Goal: Transaction & Acquisition: Obtain resource

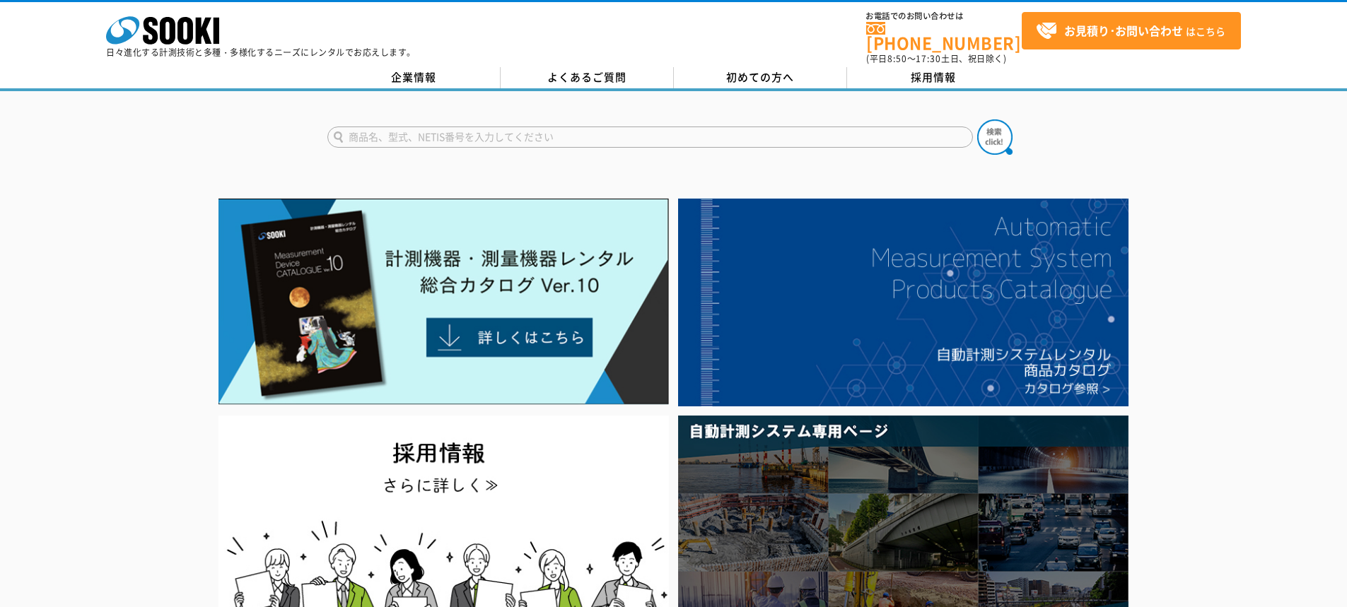
type input "商品名、型式、NETIS番号を入力してください"
click at [419, 128] on input "text" at bounding box center [649, 137] width 645 height 21
type input "D-TECT"
click at [977, 119] on button at bounding box center [994, 136] width 35 height 35
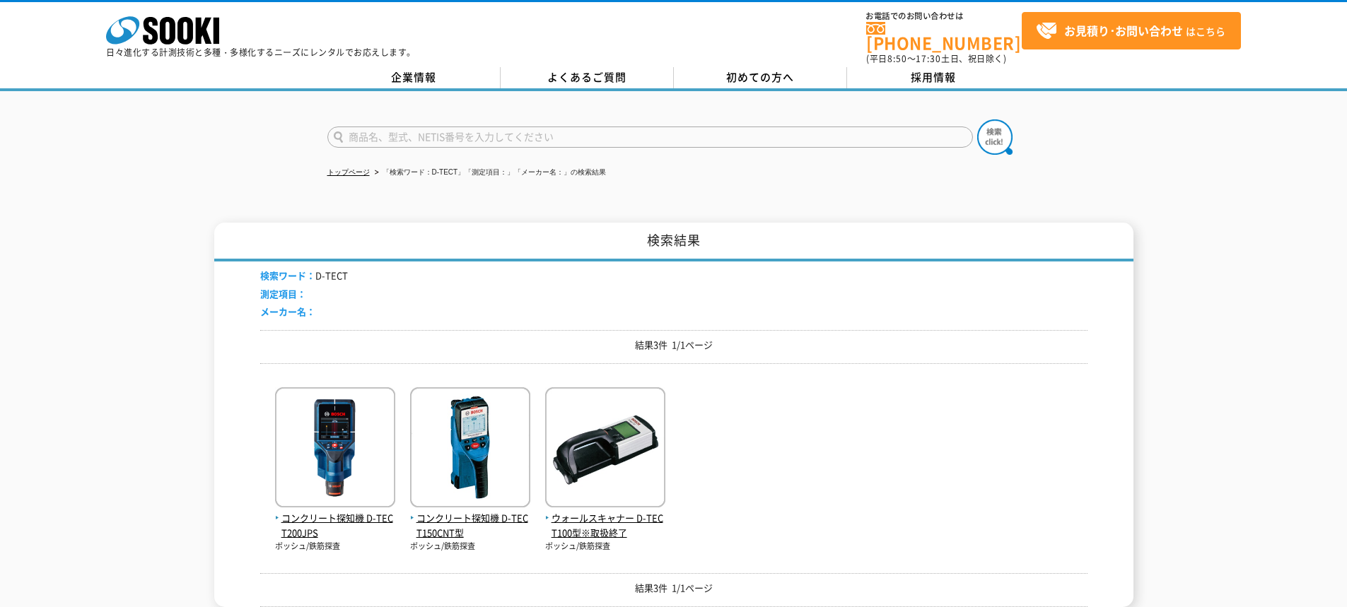
scroll to position [199, 0]
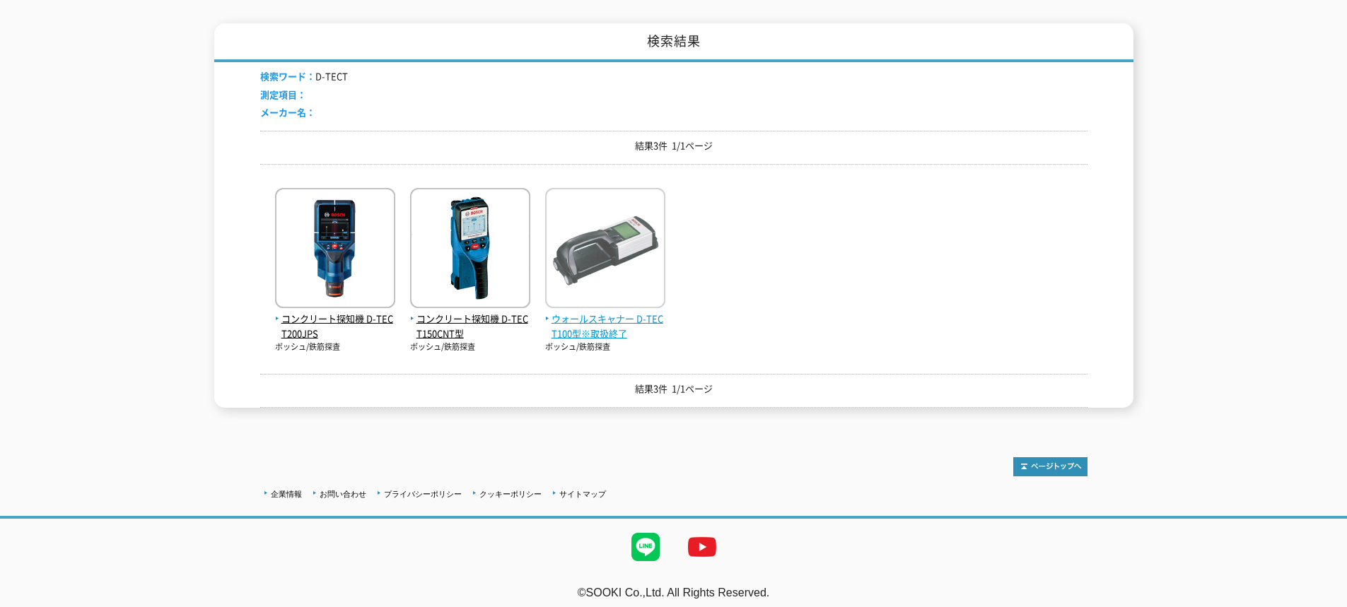
click at [613, 251] on img at bounding box center [605, 250] width 120 height 124
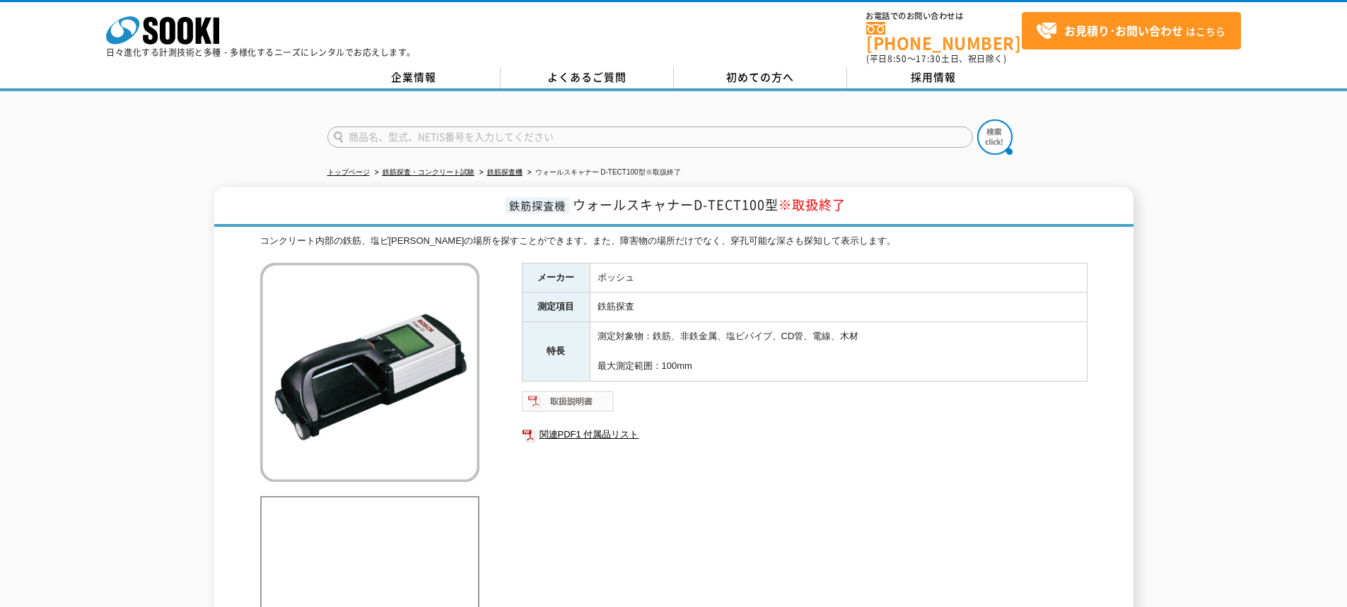
click at [575, 390] on img at bounding box center [568, 401] width 93 height 23
